Goal: Task Accomplishment & Management: Manage account settings

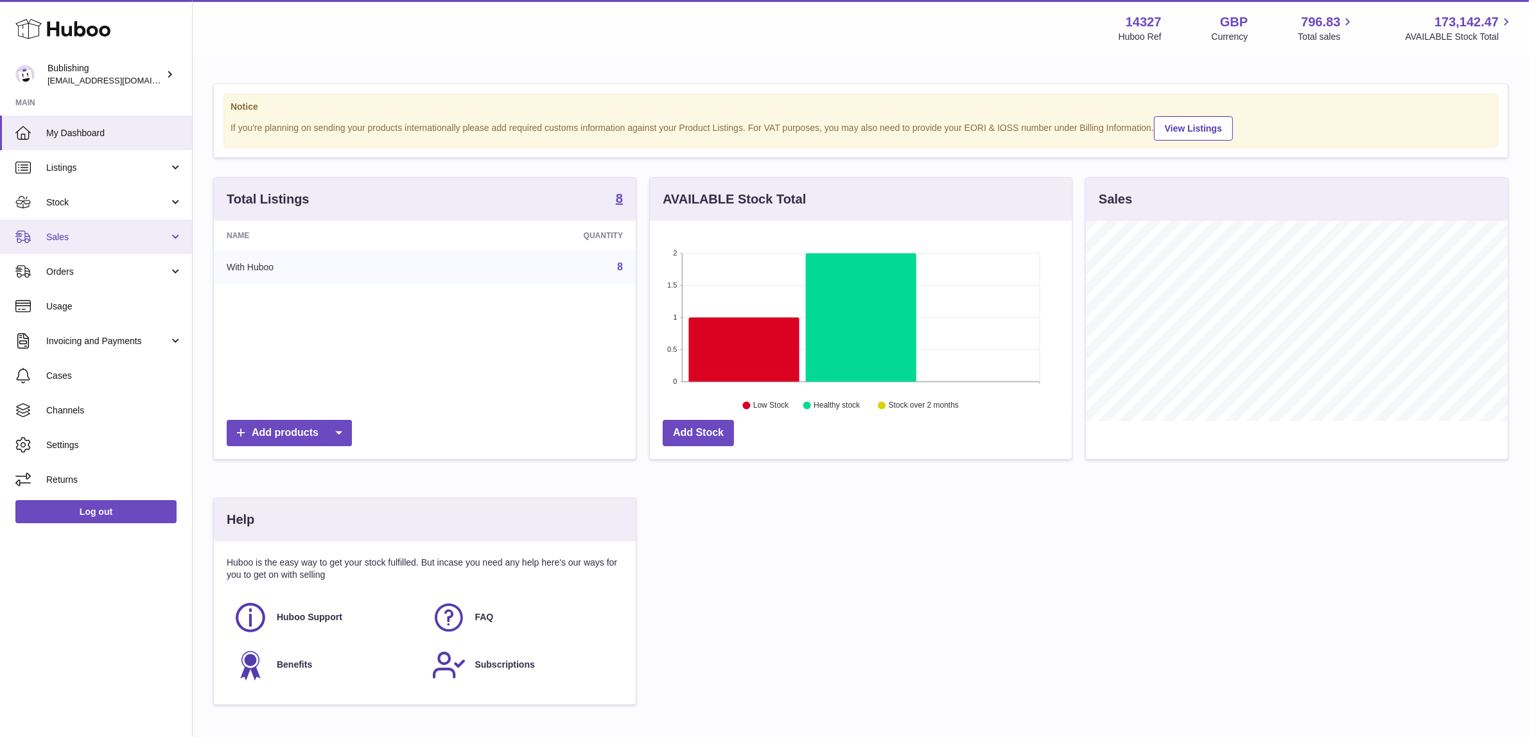
scroll to position [200, 422]
click at [125, 271] on span "Orders" at bounding box center [107, 272] width 123 height 12
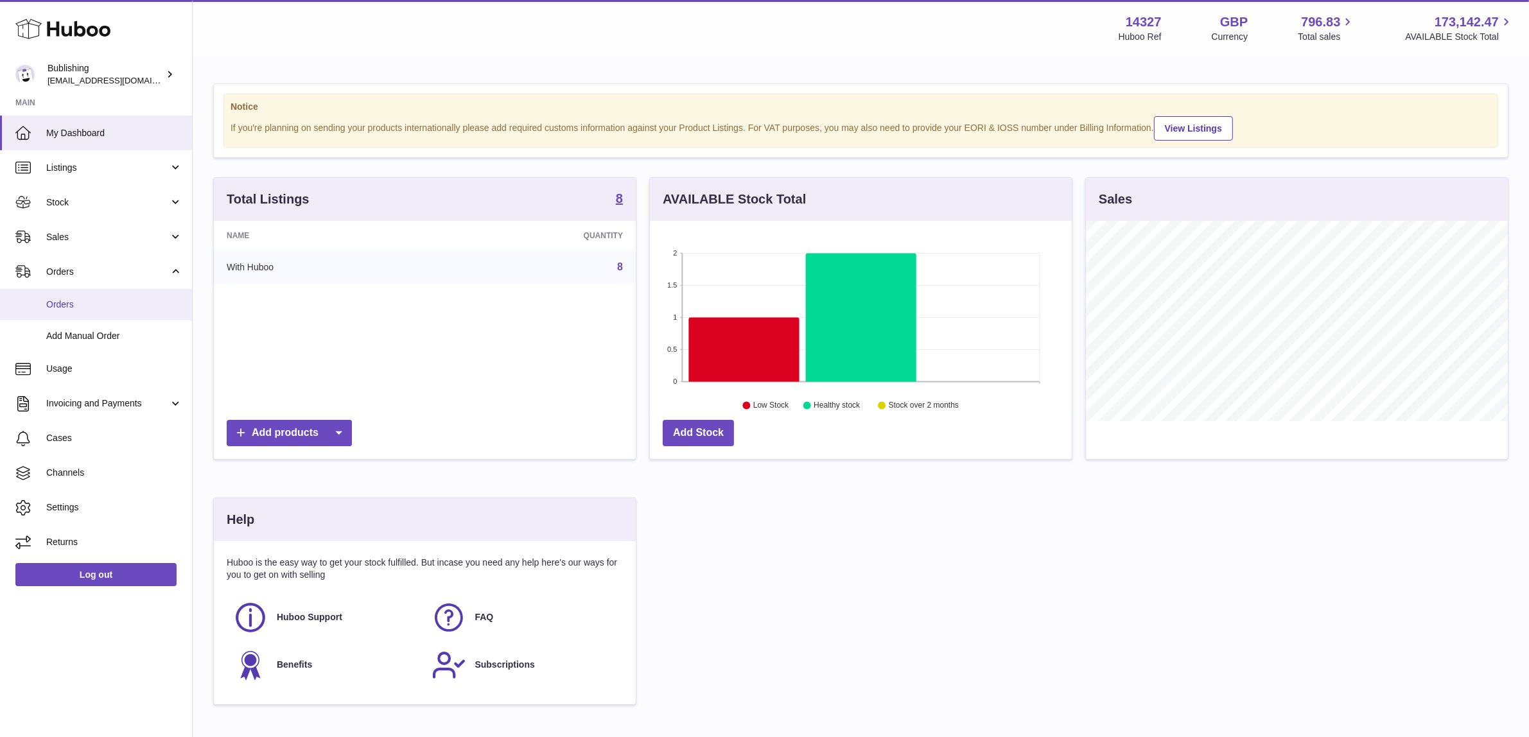
click at [110, 301] on span "Orders" at bounding box center [114, 305] width 136 height 12
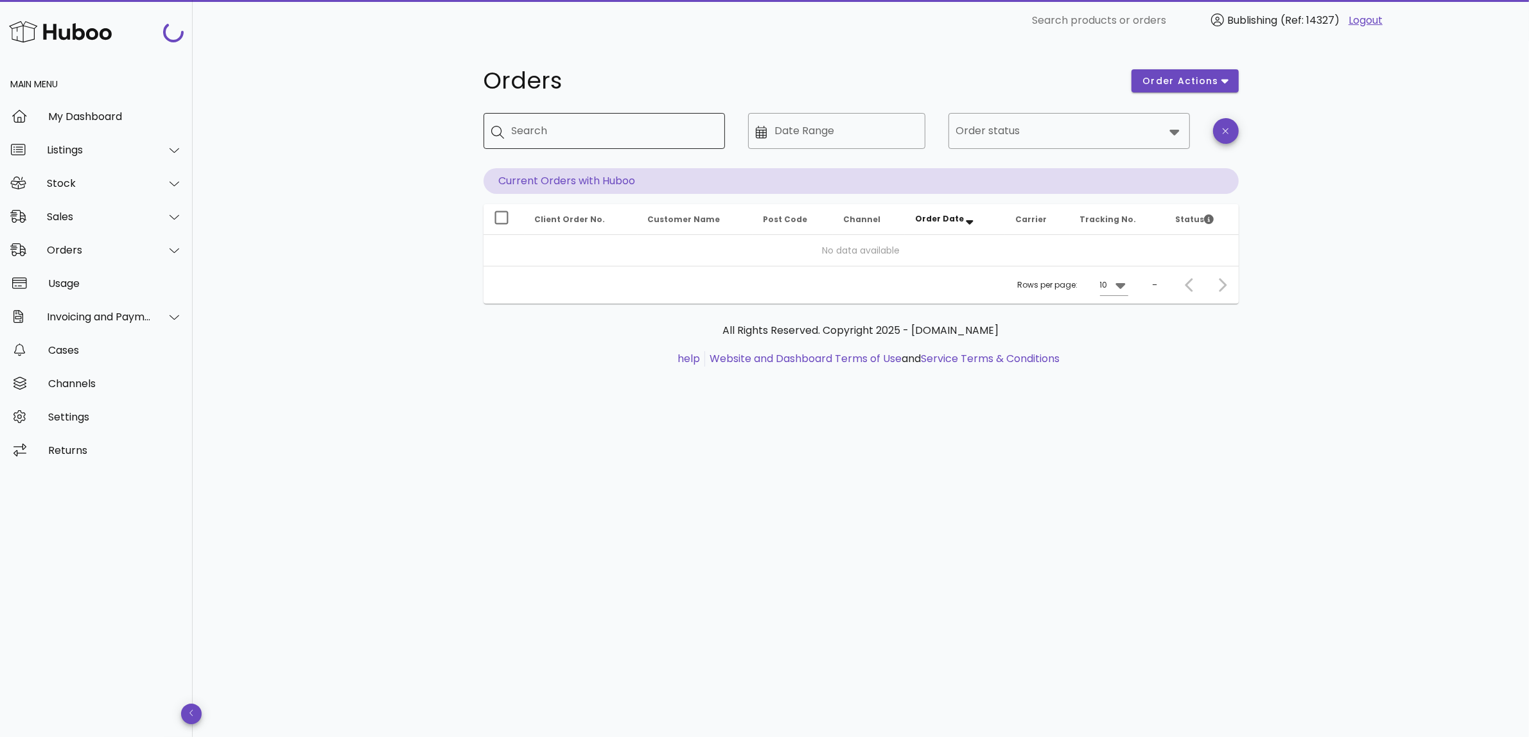
click at [586, 123] on input "Search" at bounding box center [613, 131] width 203 height 21
paste input "*******"
type input "*******"
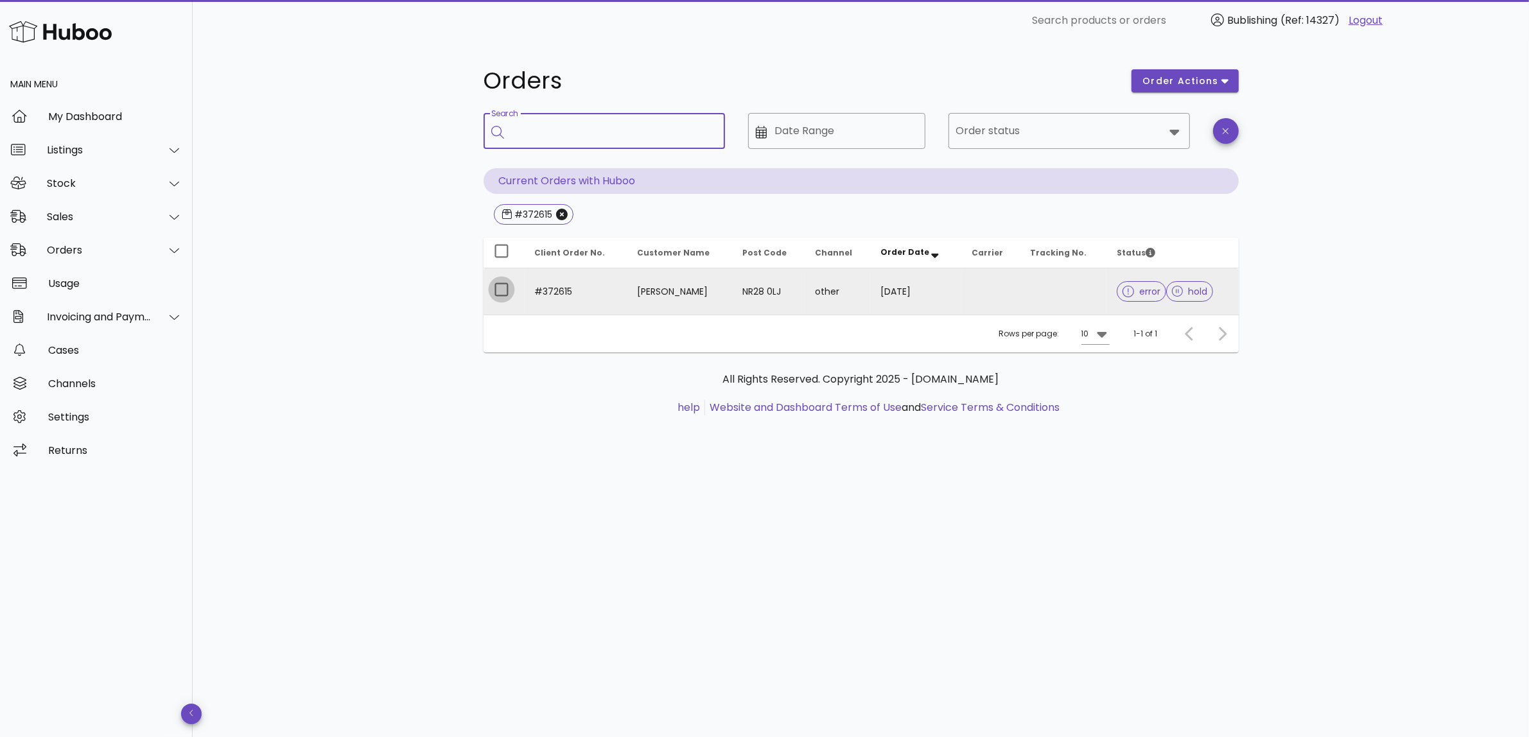
click at [499, 290] on div at bounding box center [502, 290] width 22 height 22
click at [1222, 82] on icon "button" at bounding box center [1224, 81] width 7 height 12
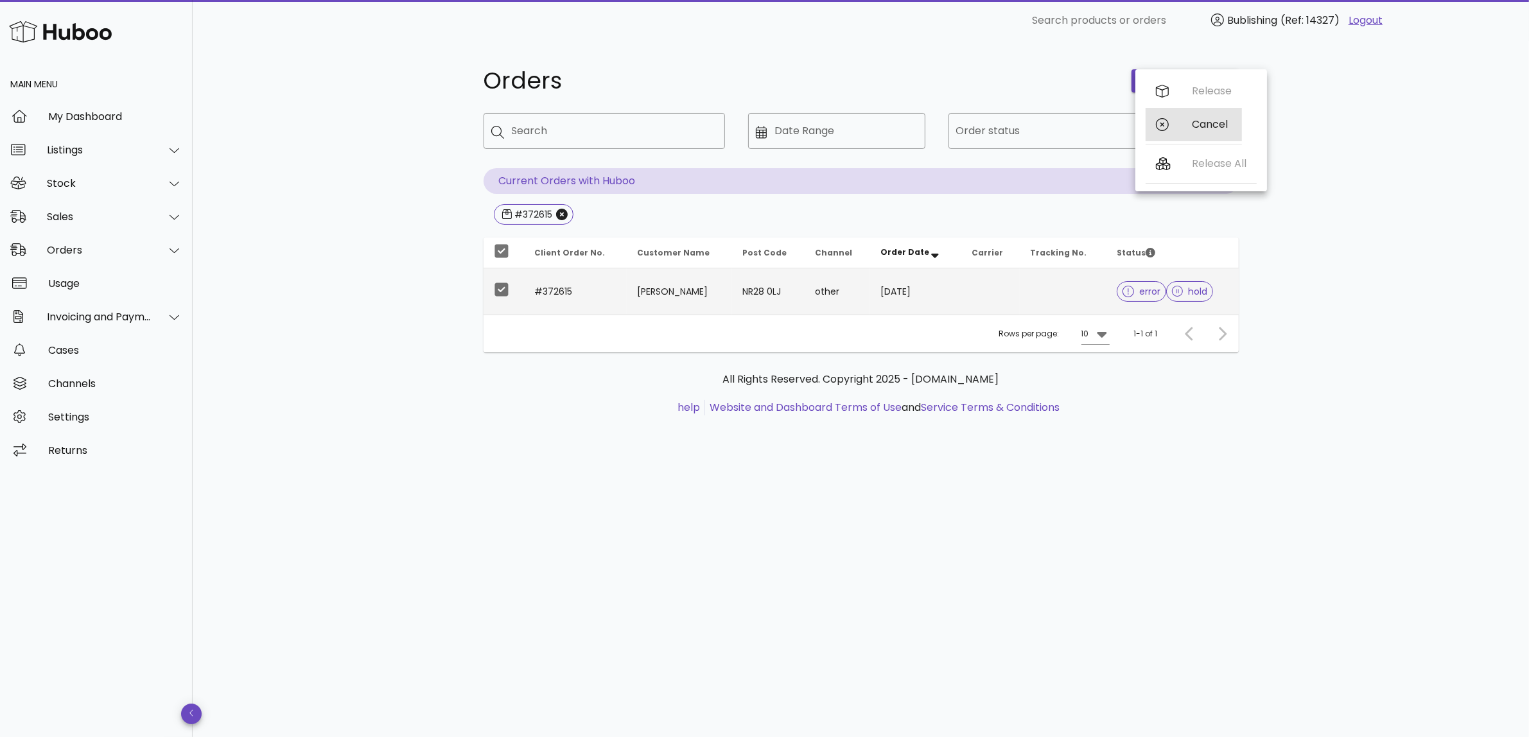
click at [1182, 127] on div "Cancel" at bounding box center [1194, 124] width 96 height 33
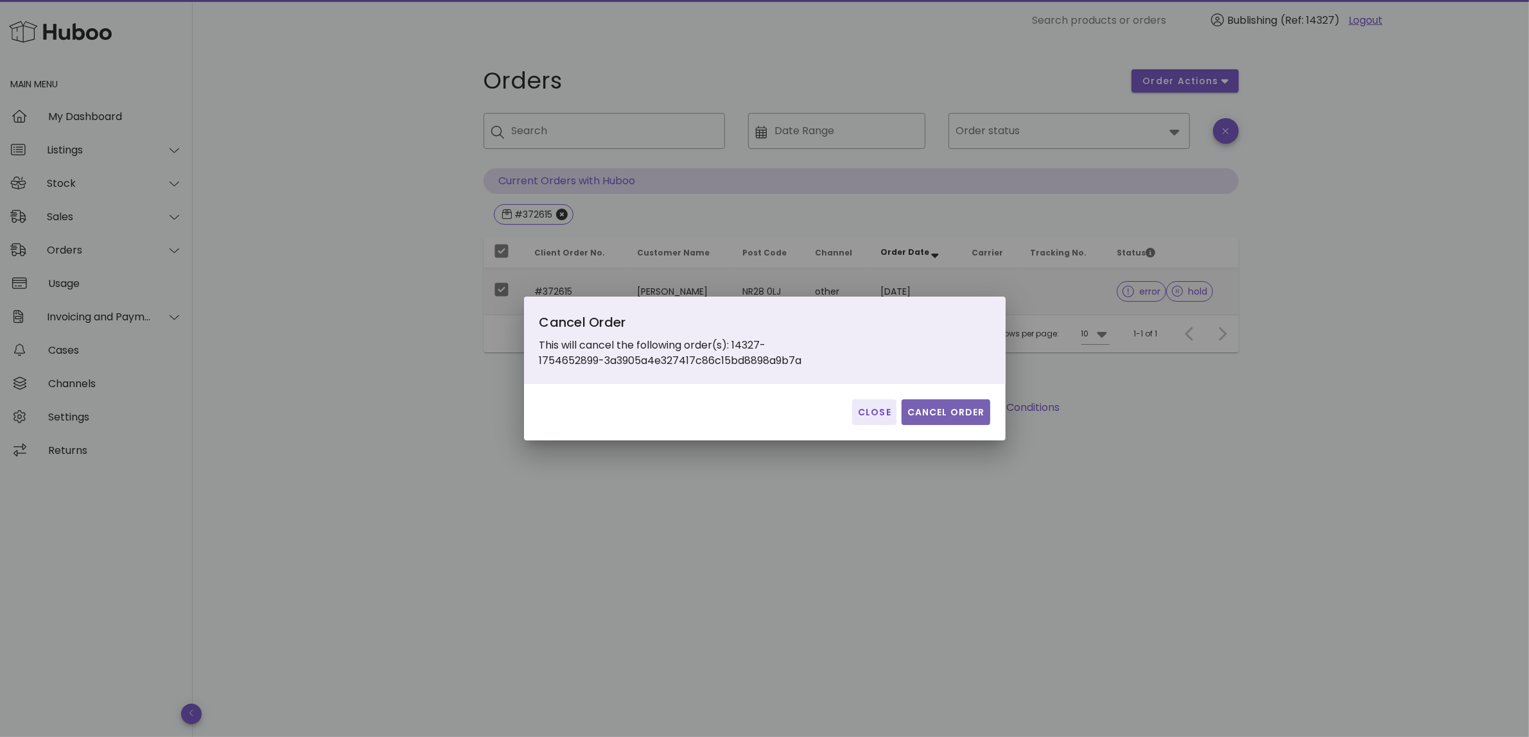
click at [939, 408] on span "Cancel Order" at bounding box center [946, 412] width 78 height 13
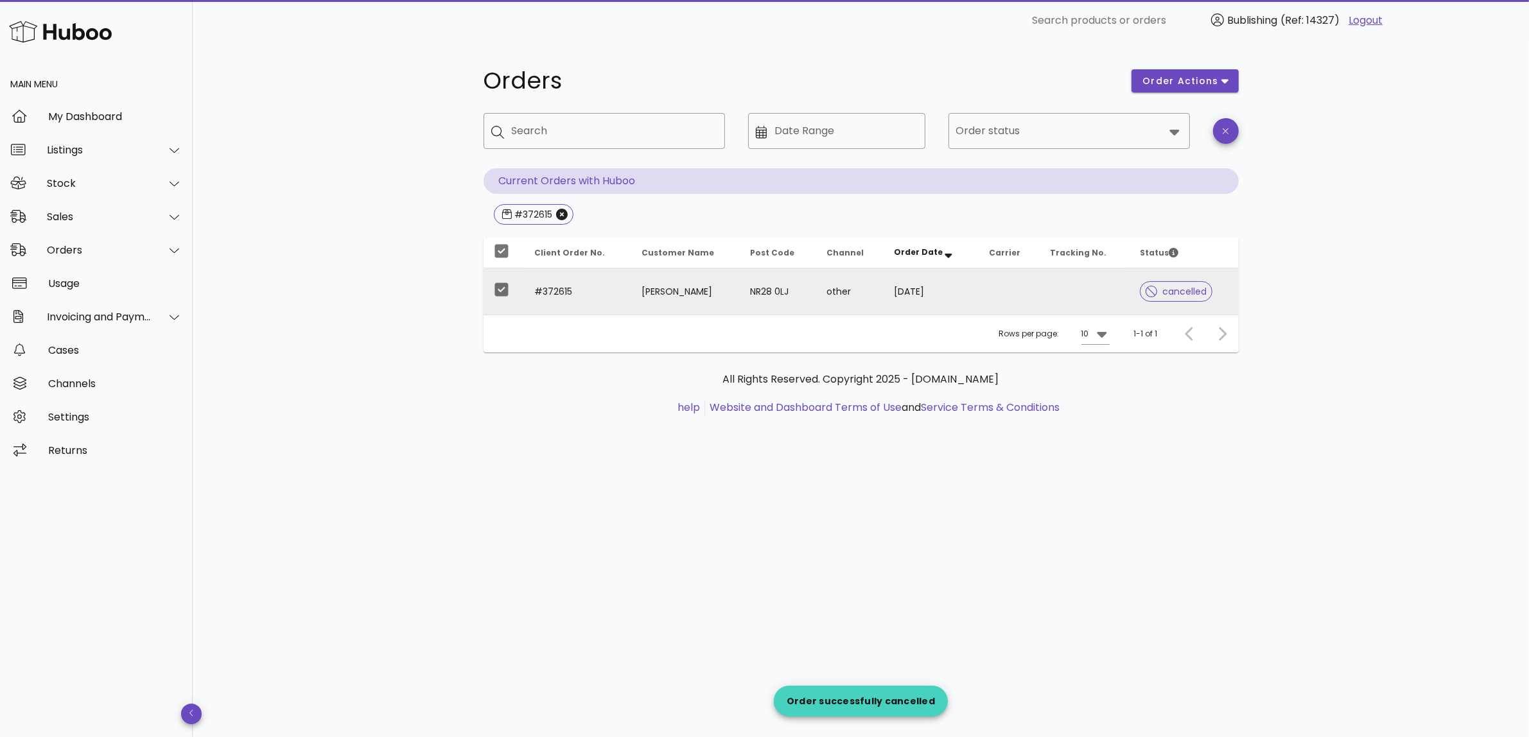
click at [563, 300] on td "#372615" at bounding box center [578, 291] width 107 height 46
